Goal: Find specific page/section: Find specific page/section

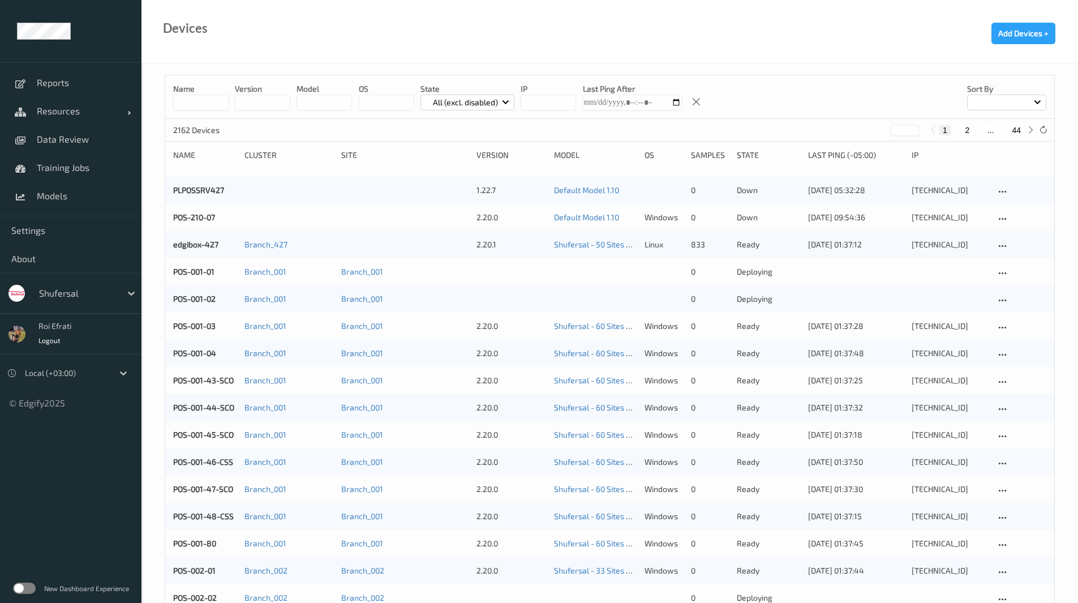
click at [25, 588] on label at bounding box center [24, 587] width 23 height 11
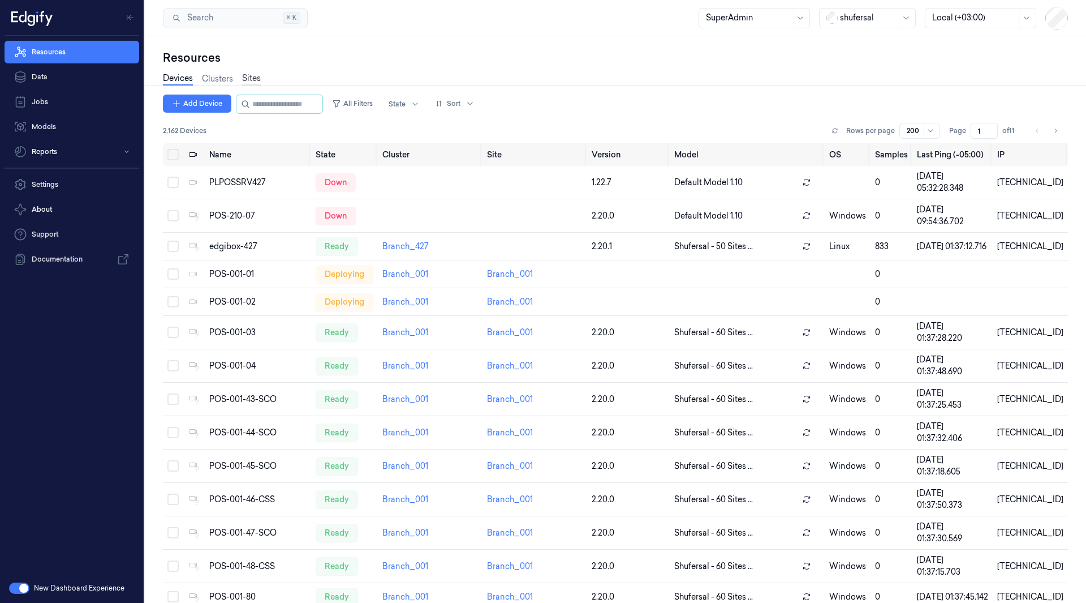
click at [254, 79] on link "Sites" at bounding box center [251, 78] width 19 height 13
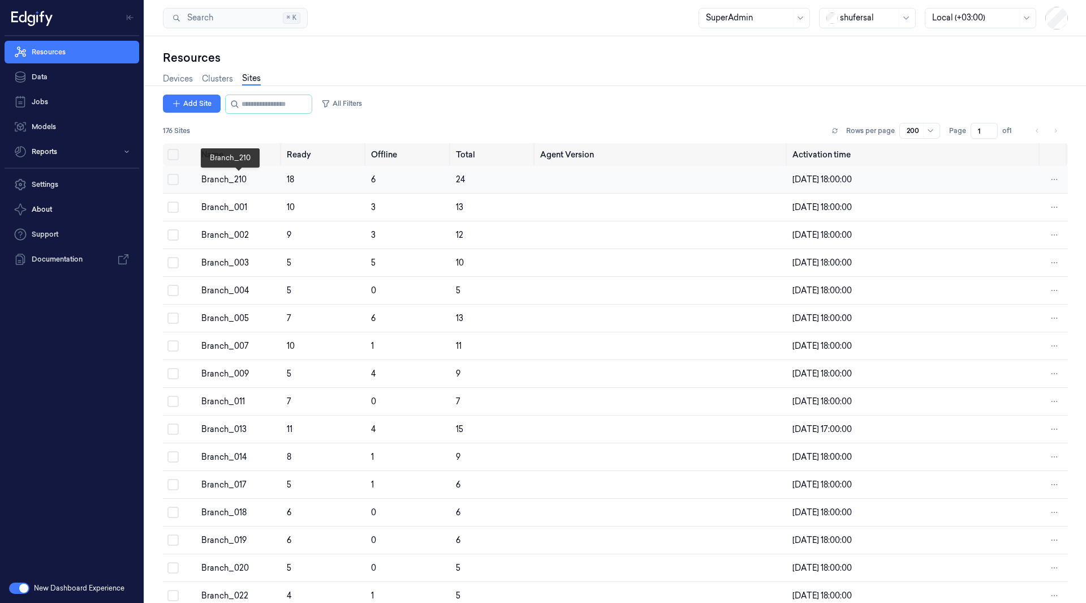
click at [218, 178] on div "Branch_210" at bounding box center [239, 180] width 76 height 12
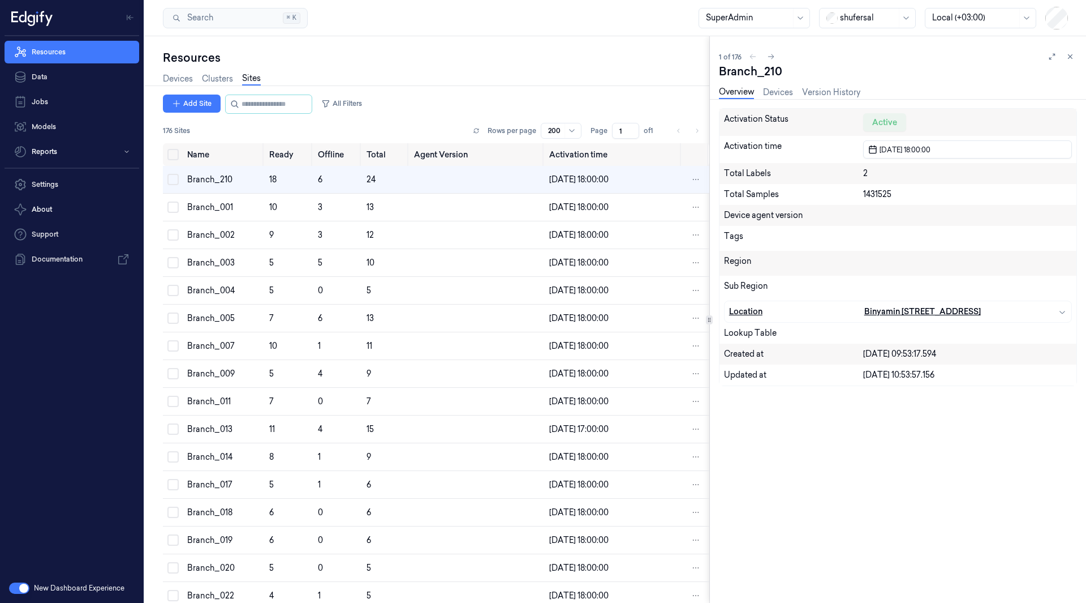
click at [1064, 312] on icon "button" at bounding box center [1063, 312] width 6 height 3
